Goal: Task Accomplishment & Management: Manage account settings

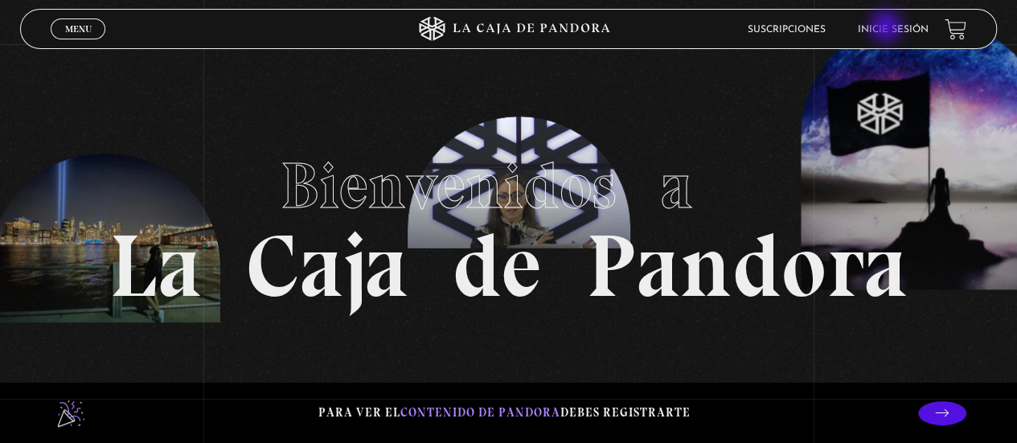
click at [887, 28] on link "Inicie sesión" at bounding box center [893, 30] width 71 height 10
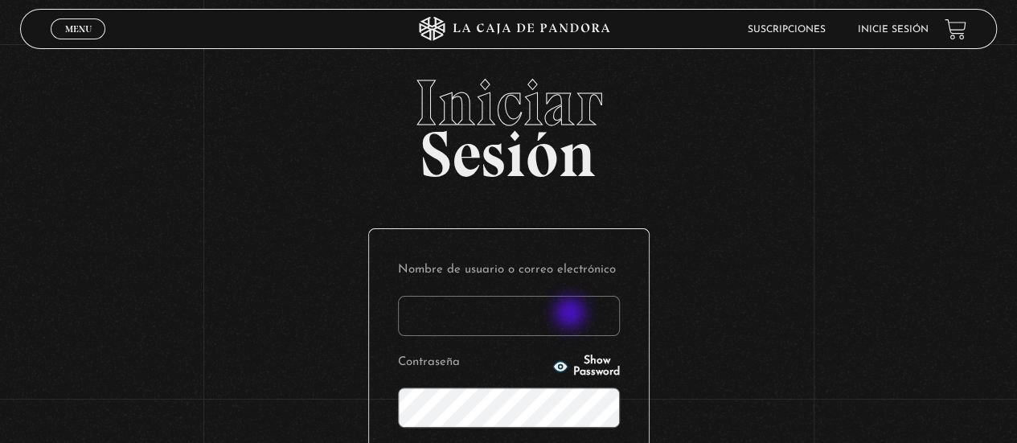
click at [572, 314] on input "Nombre de usuario o correo electrónico" at bounding box center [509, 316] width 222 height 40
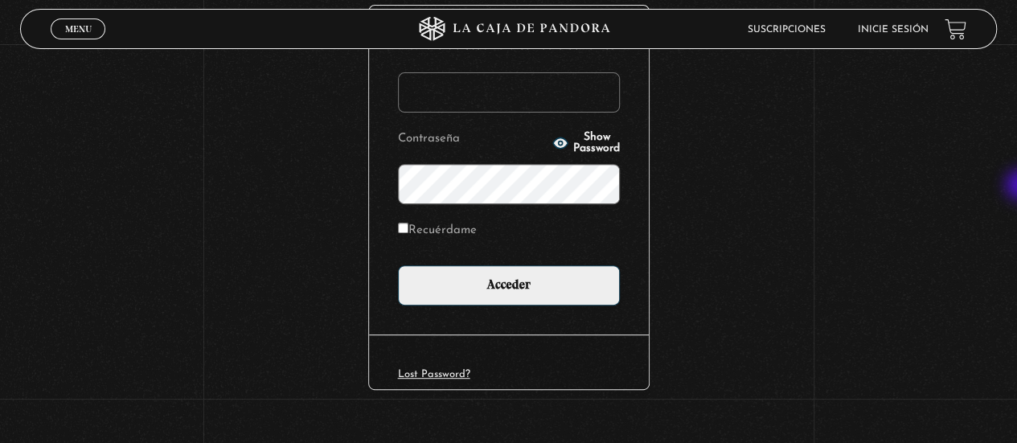
scroll to position [225, 0]
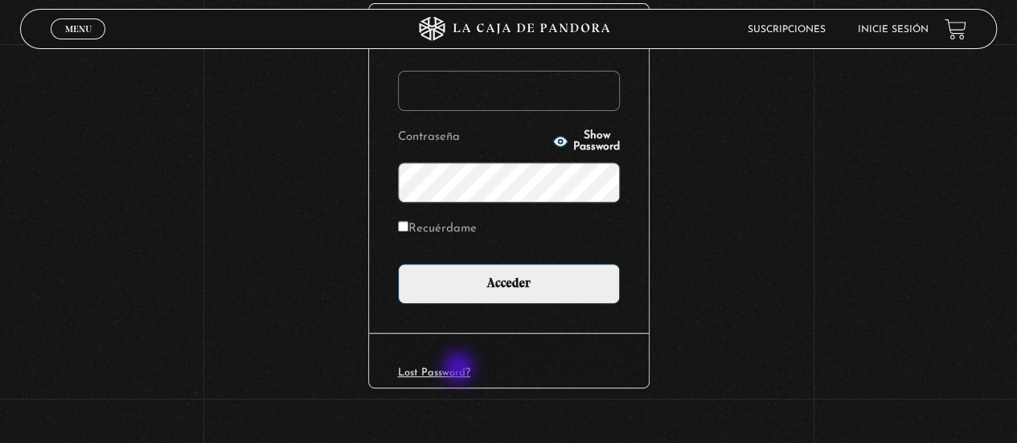
click at [460, 369] on link "Lost Password?" at bounding box center [434, 372] width 72 height 10
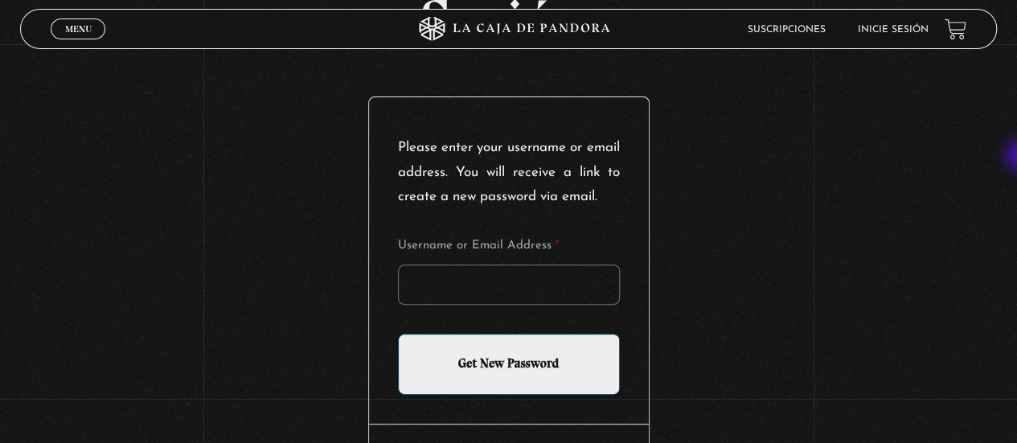
scroll to position [154, 0]
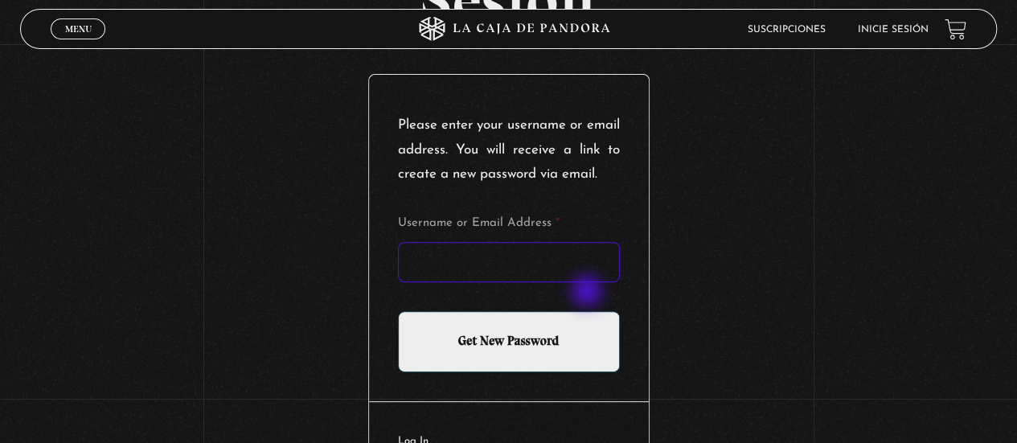
click at [588, 282] on input "Username or Email Address *" at bounding box center [509, 262] width 222 height 40
click at [503, 282] on input "margothh" at bounding box center [509, 262] width 222 height 40
click at [514, 282] on input "margothh" at bounding box center [509, 262] width 222 height 40
click at [554, 282] on input "margothh" at bounding box center [509, 262] width 222 height 40
click at [531, 277] on input "margothh" at bounding box center [509, 262] width 222 height 40
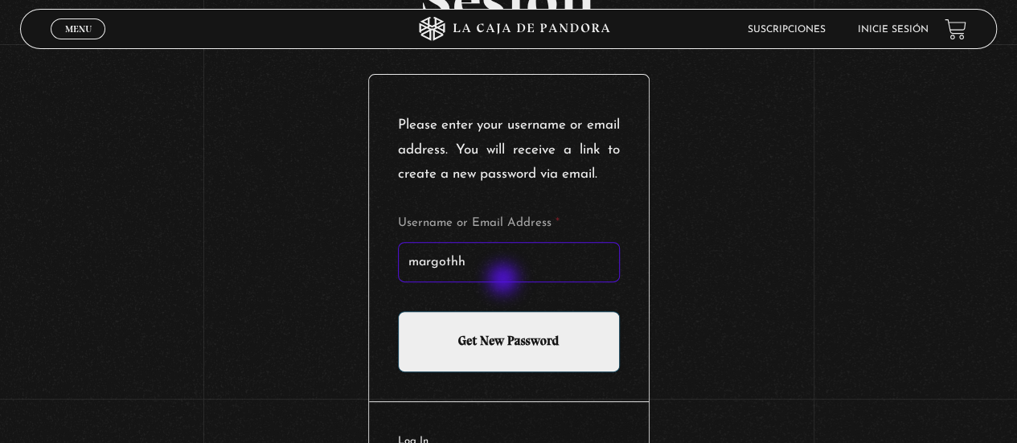
click at [505, 281] on input "margothh" at bounding box center [509, 262] width 222 height 40
click at [500, 282] on input "margothh" at bounding box center [509, 262] width 222 height 40
click at [553, 282] on input "margothh" at bounding box center [509, 262] width 222 height 40
click at [516, 282] on input "margothh" at bounding box center [509, 262] width 222 height 40
click at [478, 282] on input "margothh" at bounding box center [509, 262] width 222 height 40
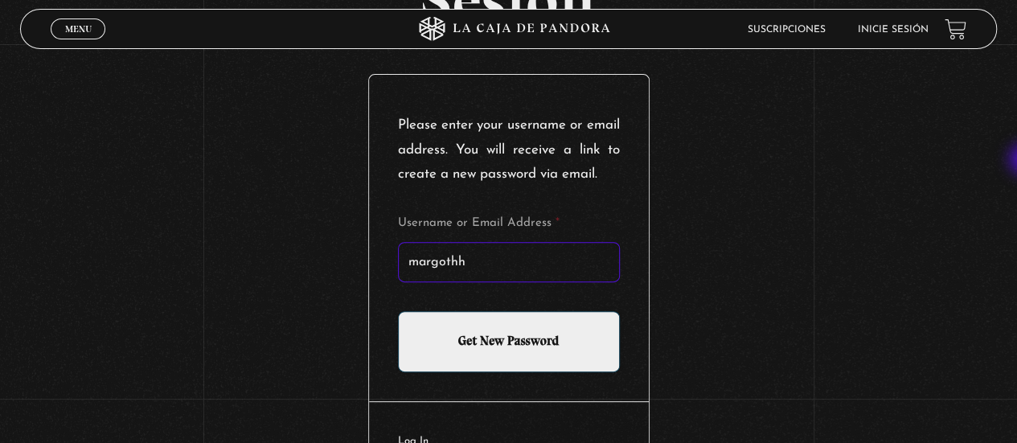
scroll to position [0, 0]
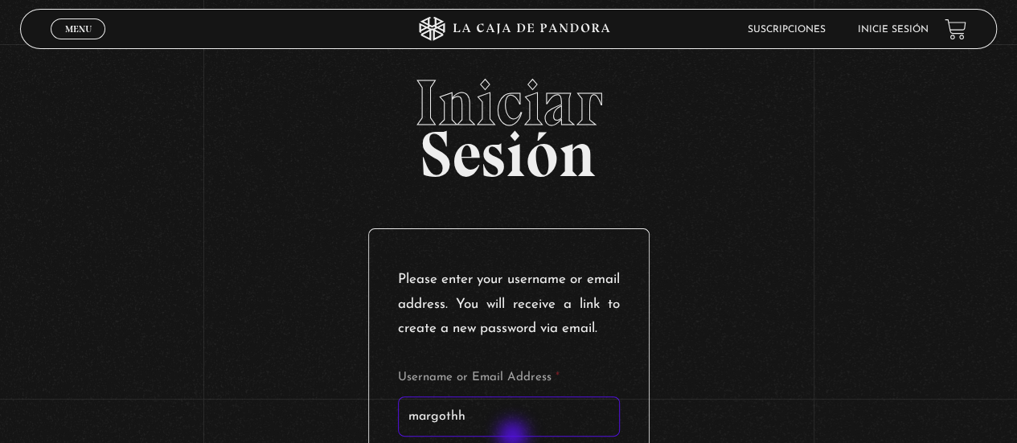
click at [514, 436] on input "margothh" at bounding box center [509, 416] width 222 height 40
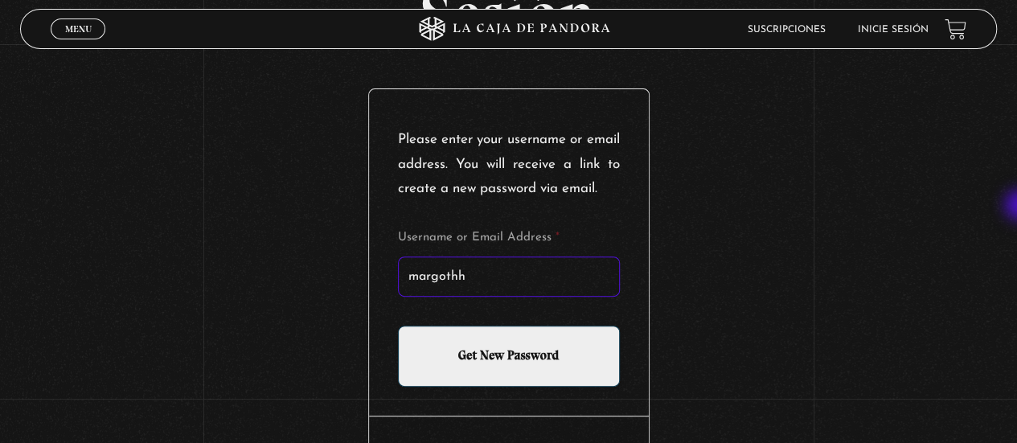
scroll to position [148, 0]
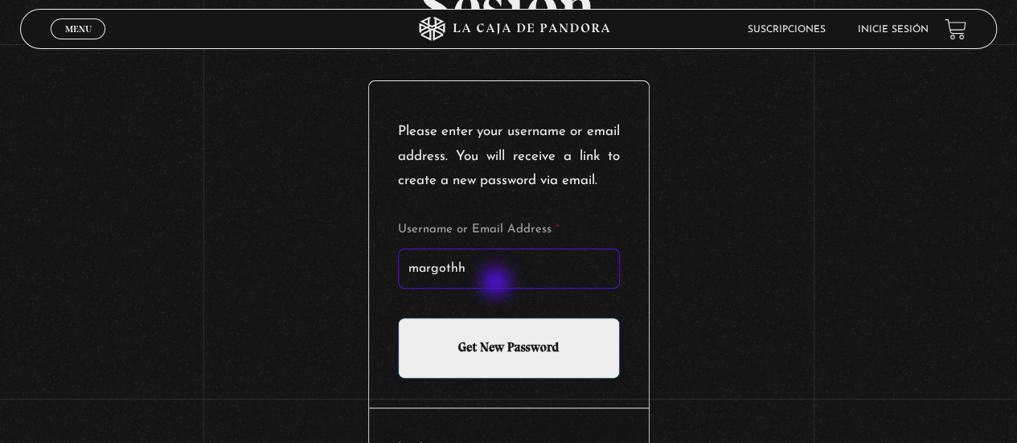
click at [498, 284] on input "margothh" at bounding box center [509, 268] width 222 height 40
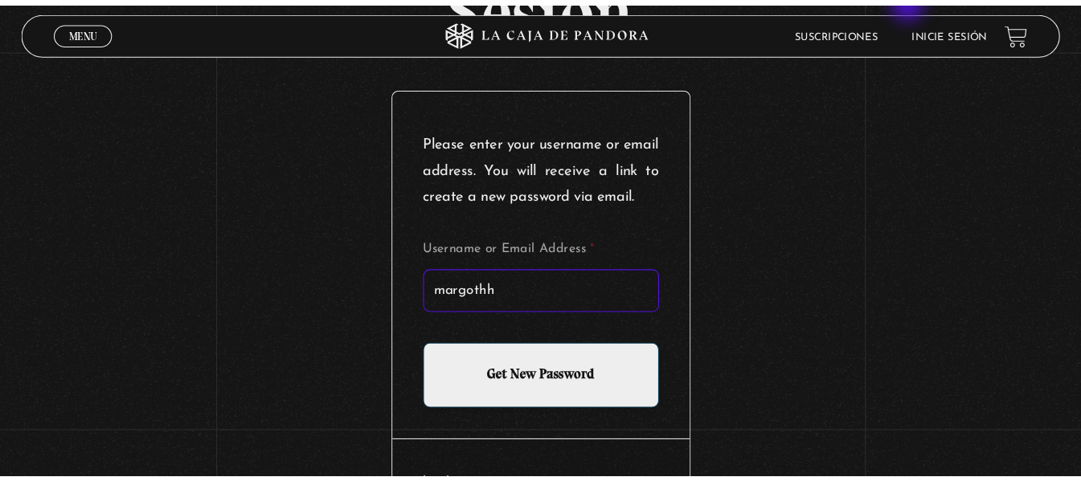
scroll to position [149, 0]
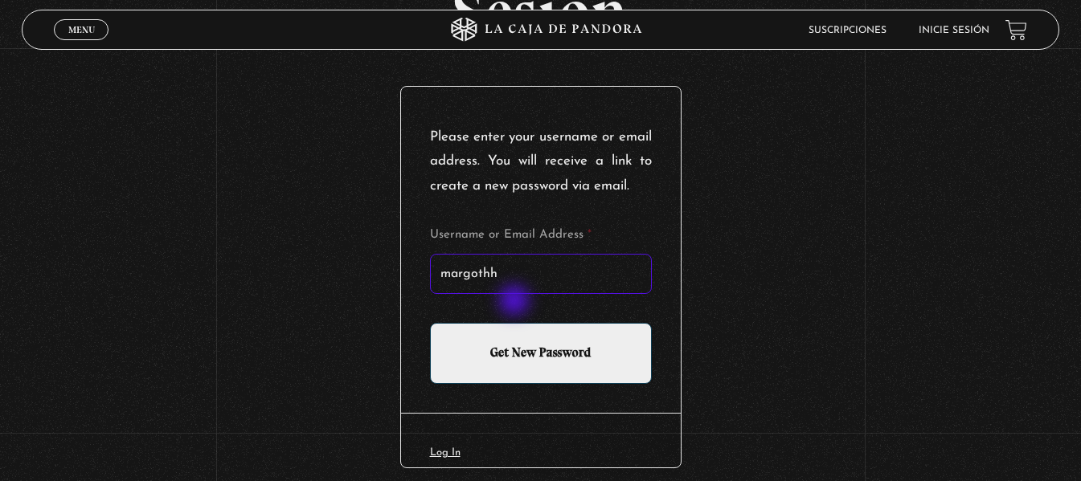
click at [516, 294] on input "margothh" at bounding box center [541, 274] width 222 height 40
click at [537, 294] on input "margothh" at bounding box center [541, 274] width 222 height 40
paste input "@"
click at [575, 294] on input "margothh@" at bounding box center [541, 274] width 222 height 40
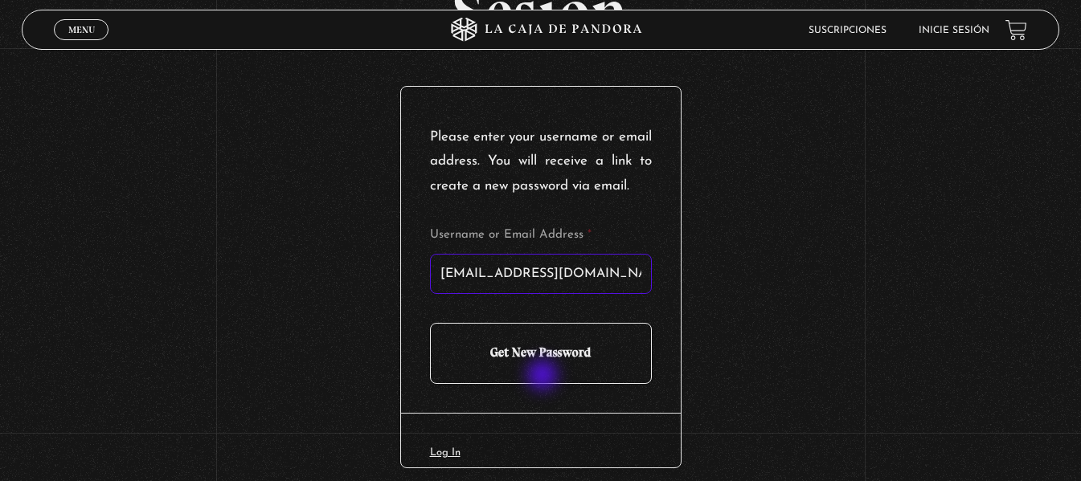
type input "margothh@yahoo.com"
click at [544, 377] on input "Get New Password" at bounding box center [541, 353] width 222 height 61
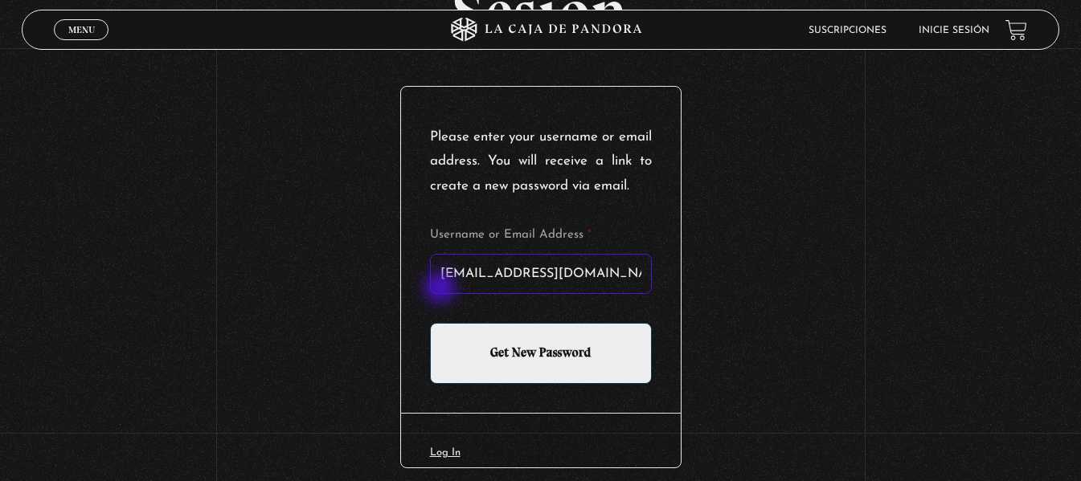
drag, startPoint x: 596, startPoint y: 298, endPoint x: 441, endPoint y: 290, distance: 154.5
click at [441, 290] on input "margothh@yahoo.com" at bounding box center [541, 274] width 222 height 40
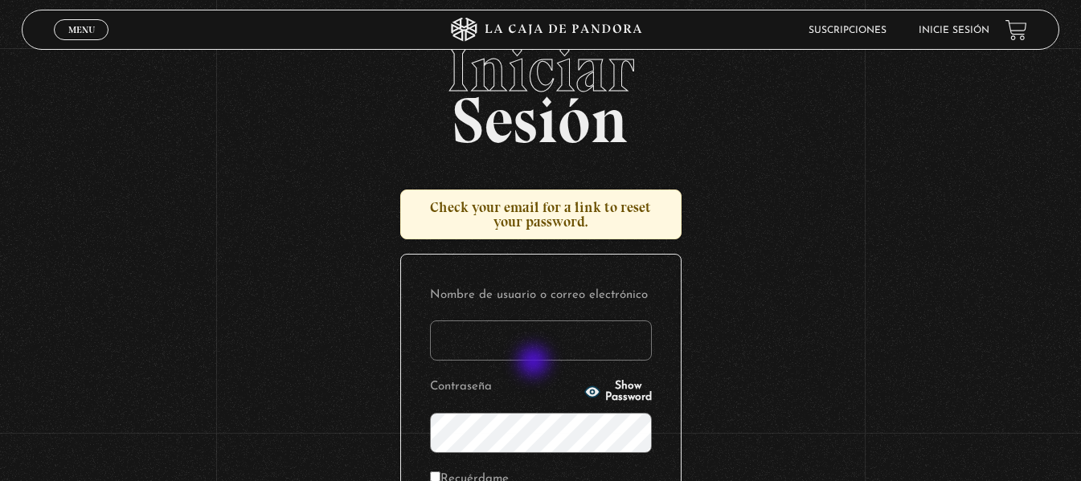
scroll to position [161, 0]
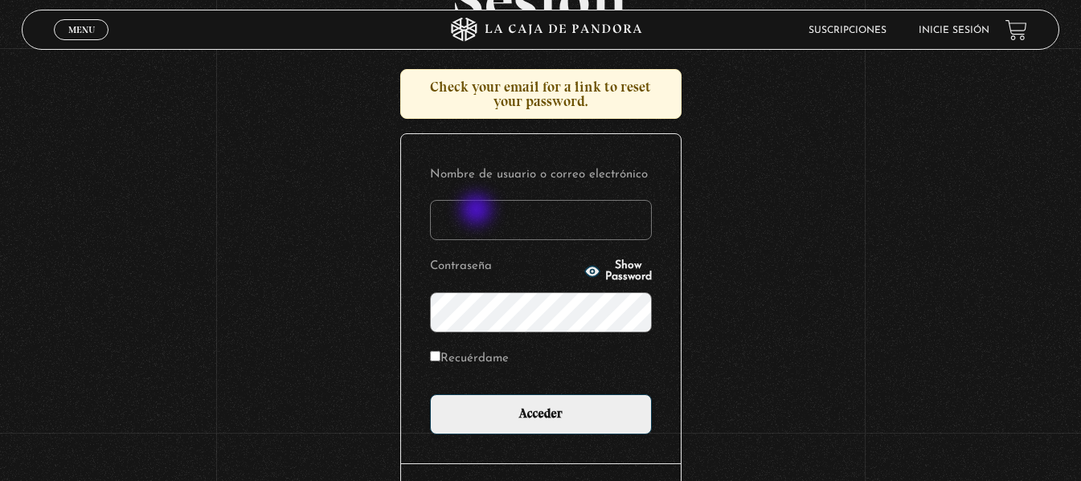
click at [478, 211] on input "Nombre de usuario o correo electrónico" at bounding box center [541, 220] width 222 height 40
click at [447, 222] on input "@" at bounding box center [541, 220] width 222 height 40
click at [551, 215] on input "margothh@" at bounding box center [541, 220] width 222 height 40
drag, startPoint x: 591, startPoint y: 222, endPoint x: 424, endPoint y: 220, distance: 167.2
click at [424, 220] on div "Nombre de usuario o correo electrónico margothh@yahoo.com Contraseña Show Passw…" at bounding box center [541, 299] width 280 height 330
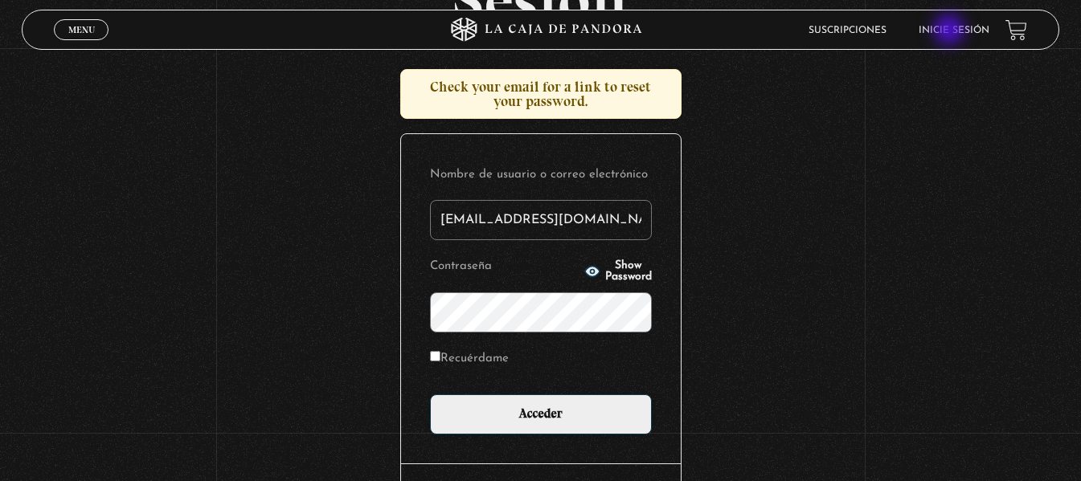
click at [951, 31] on link "Inicie sesión" at bounding box center [954, 31] width 71 height 10
type input "margothh@yahoo.com"
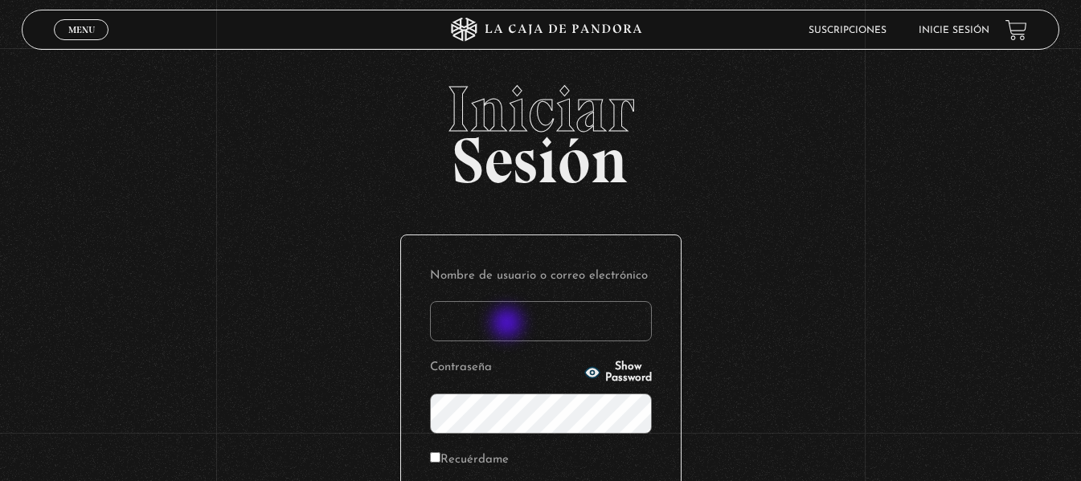
click at [509, 325] on input "Nombre de usuario o correo electrónico" at bounding box center [541, 321] width 222 height 40
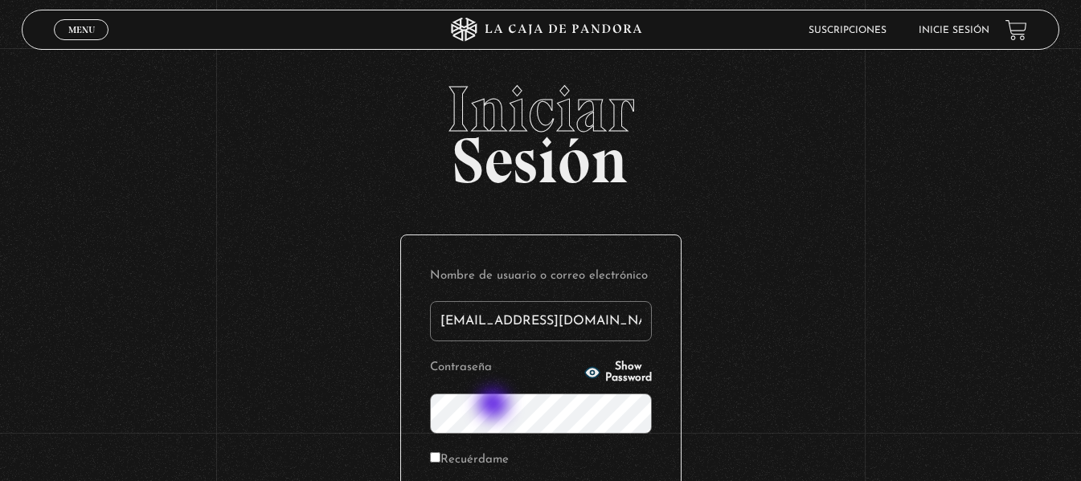
type input "[EMAIL_ADDRESS][DOMAIN_NAME]"
click at [508, 326] on input "margothh@yahoo.com" at bounding box center [541, 321] width 222 height 40
click at [590, 371] on circle "button" at bounding box center [592, 373] width 4 height 4
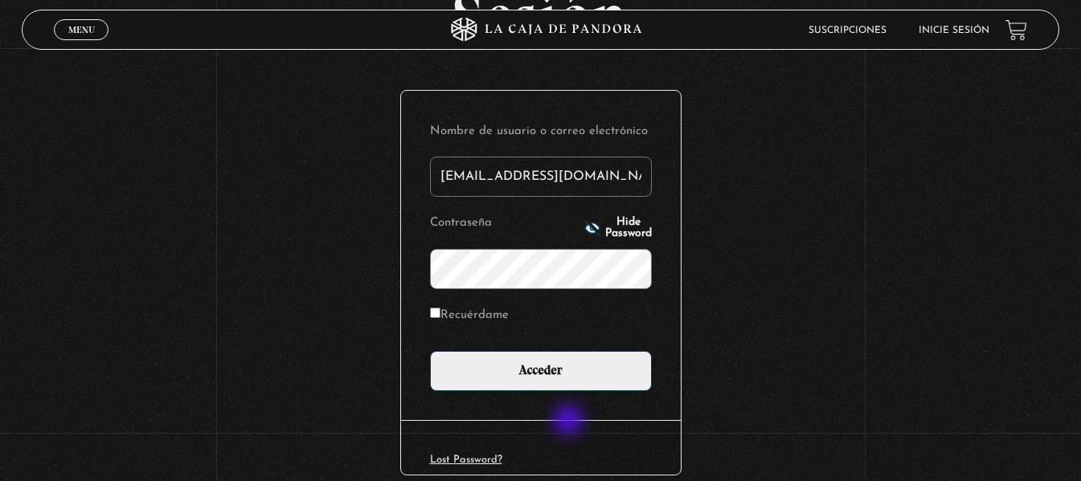
scroll to position [161, 0]
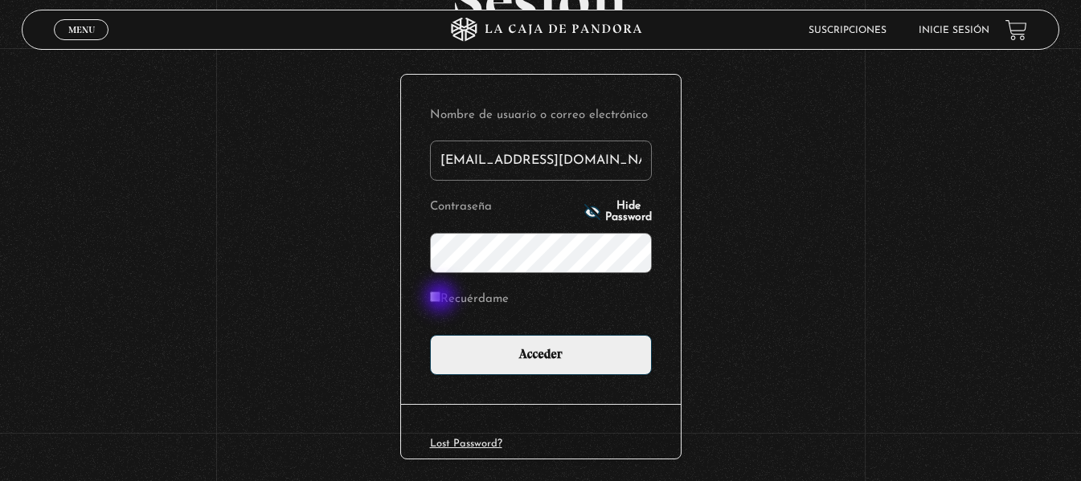
click at [440, 299] on input "Recuérdame" at bounding box center [435, 297] width 10 height 10
checkbox input "true"
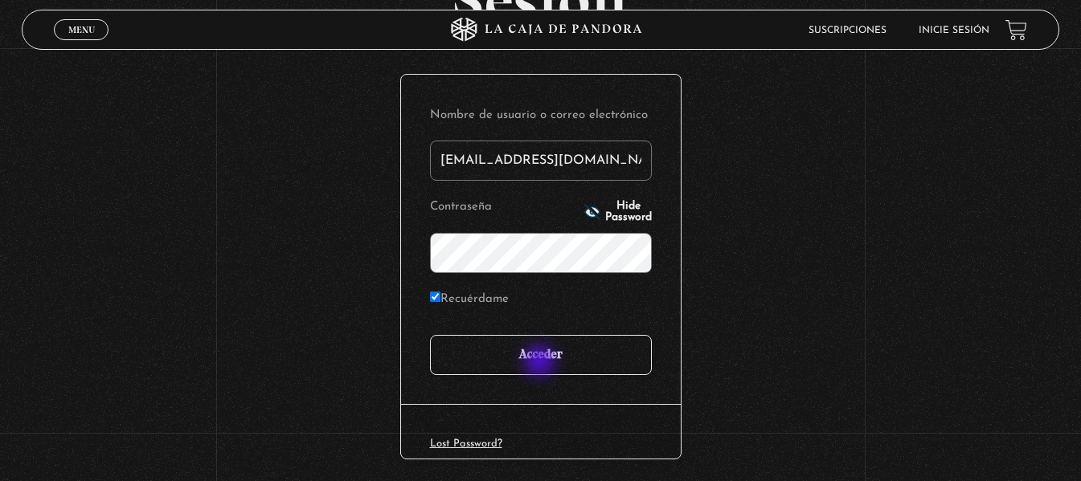
click at [541, 363] on input "Acceder" at bounding box center [541, 355] width 222 height 40
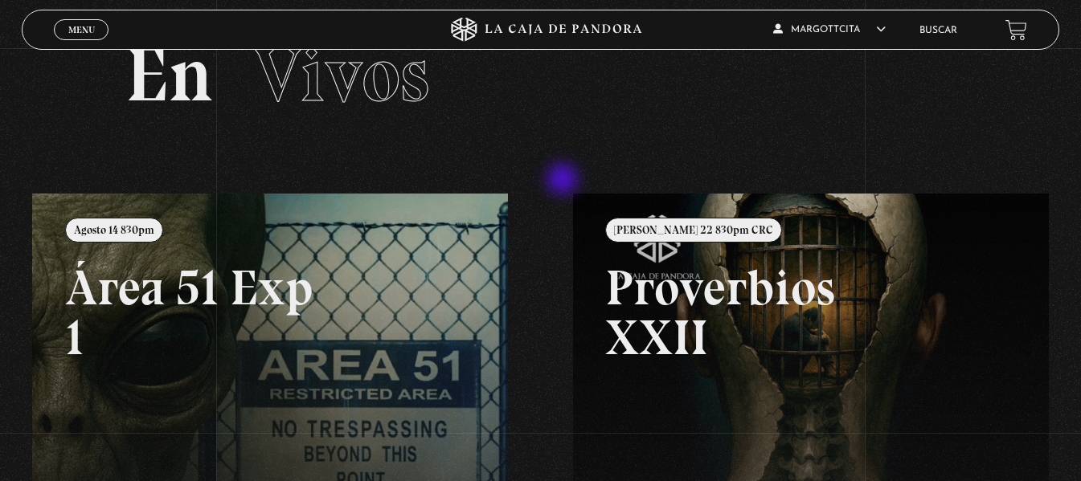
scroll to position [80, 0]
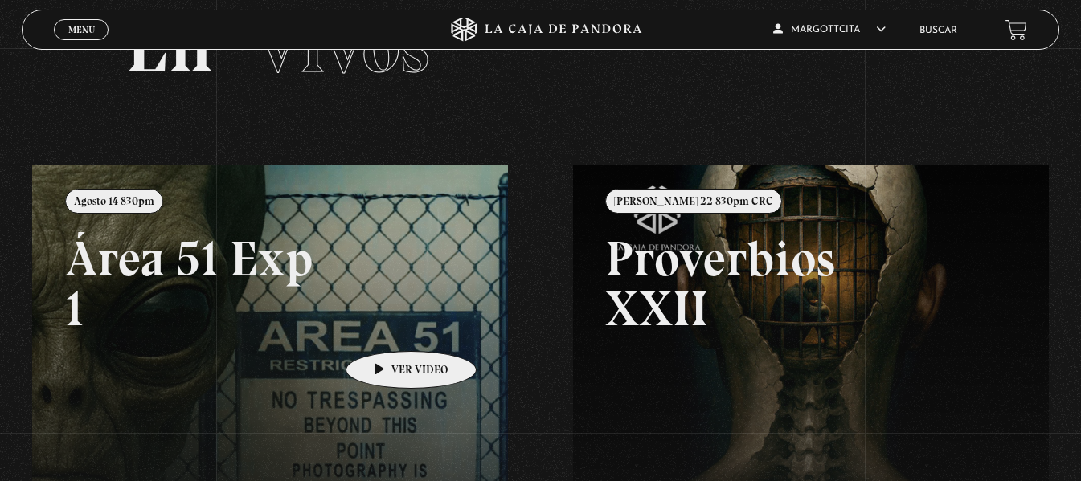
click at [386, 327] on link at bounding box center [572, 405] width 1081 height 481
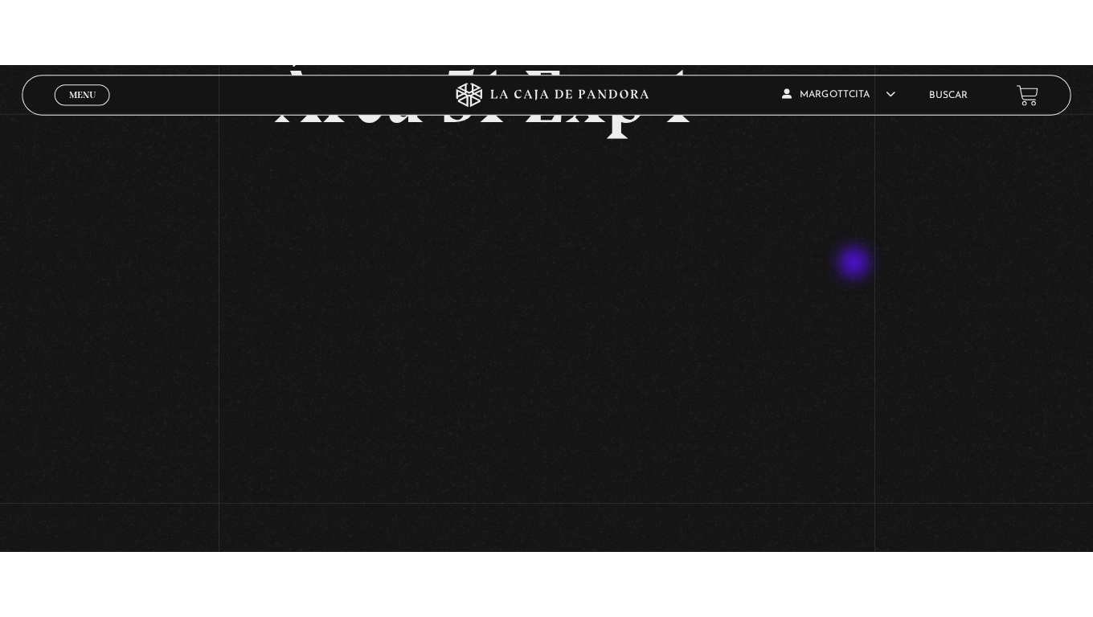
scroll to position [161, 0]
